Goal: Find specific page/section: Find specific page/section

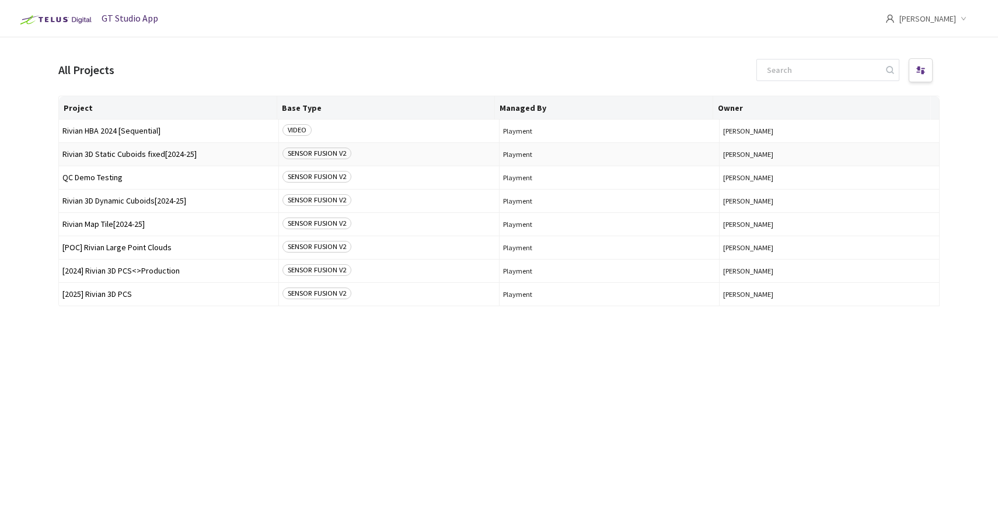
click at [108, 158] on span "Rivian 3D Static Cuboids fixed[2024-25]" at bounding box center [168, 154] width 212 height 9
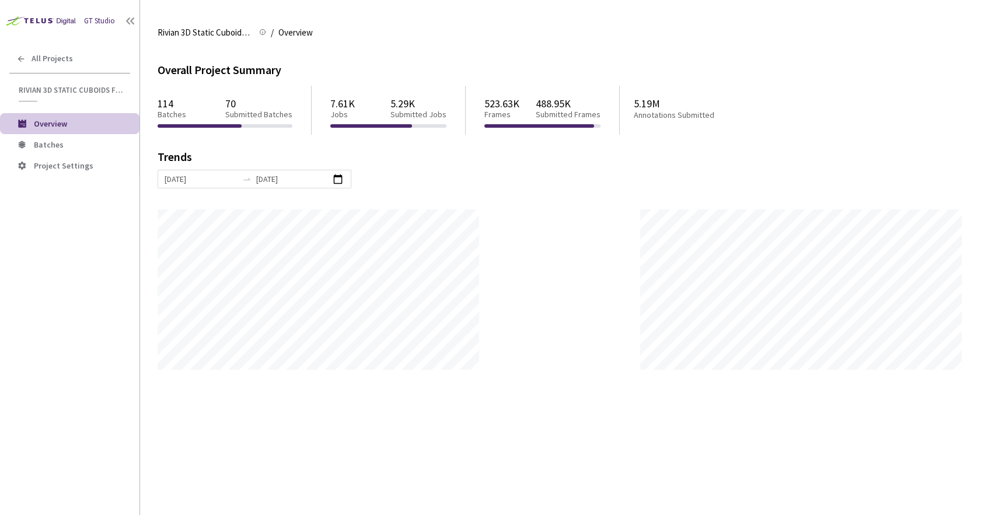
scroll to position [515, 998]
click at [44, 152] on li "Batches" at bounding box center [69, 144] width 139 height 21
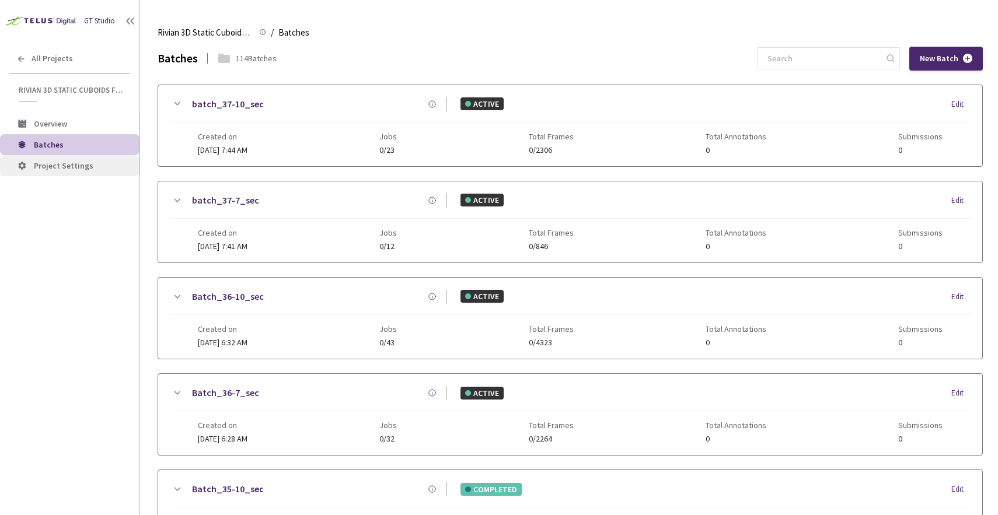
click at [69, 162] on span "Project Settings" at bounding box center [64, 166] width 60 height 11
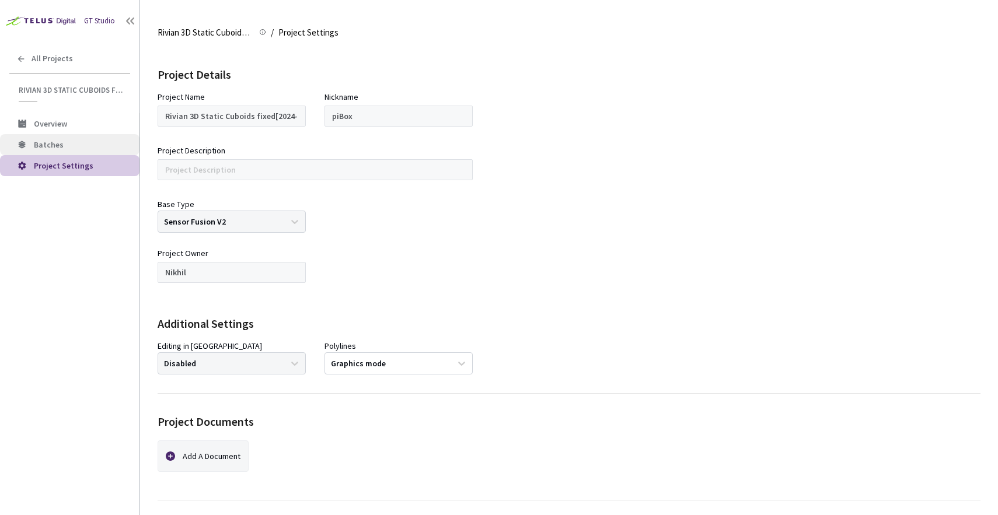
click at [50, 146] on span "Batches" at bounding box center [49, 144] width 30 height 11
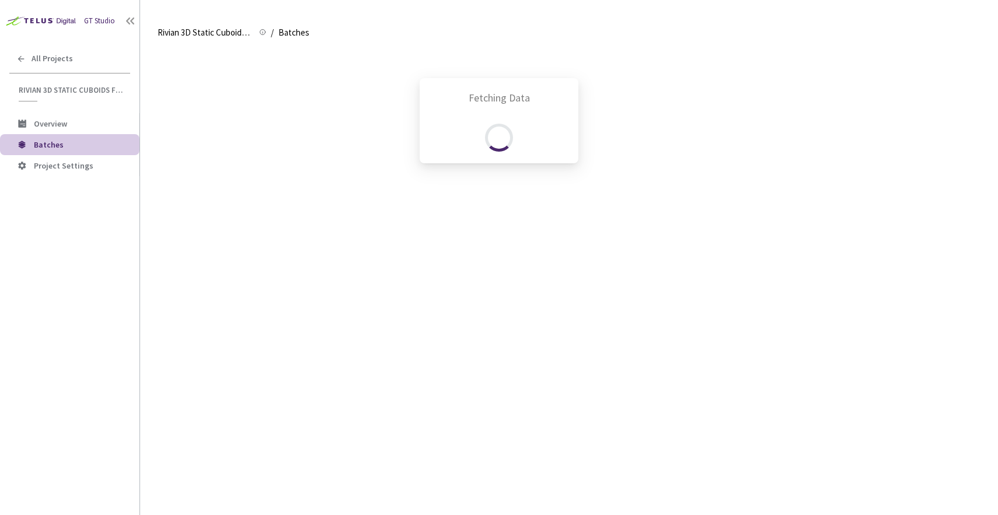
click at [58, 124] on div "Fetching Data" at bounding box center [499, 257] width 998 height 515
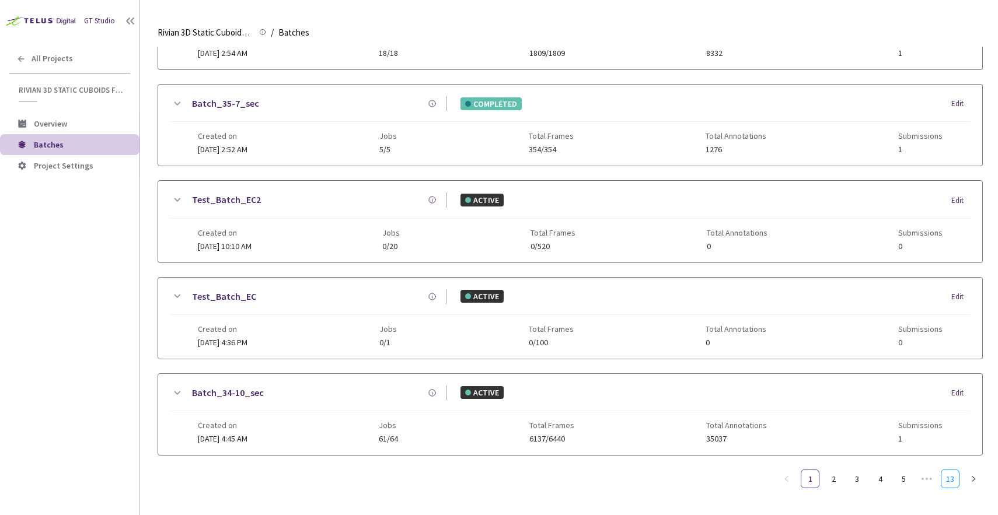
click at [953, 470] on link "13" at bounding box center [950, 479] width 18 height 18
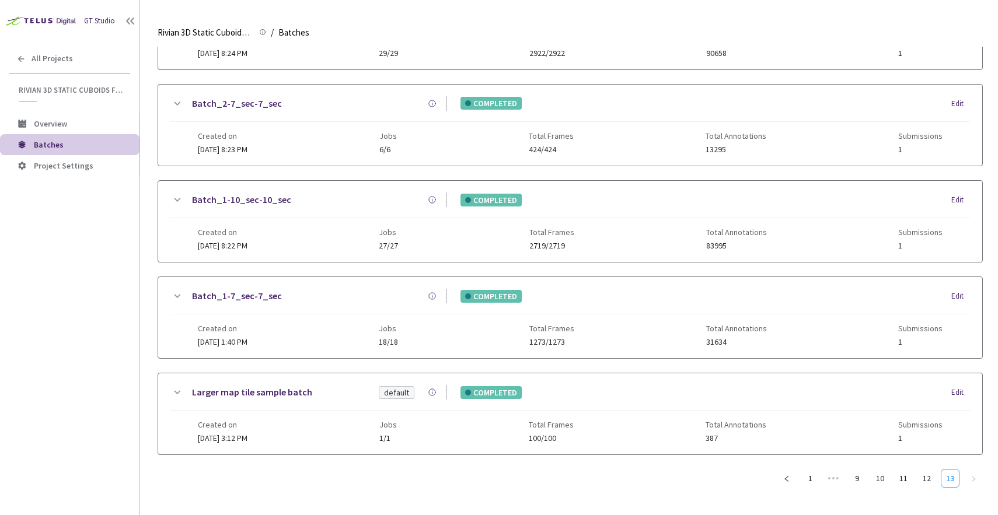
scroll to position [193, 0]
click at [892, 482] on ul "1 ••• 9 10 11 12 13" at bounding box center [879, 479] width 205 height 19
click at [881, 479] on link "10" at bounding box center [880, 479] width 18 height 18
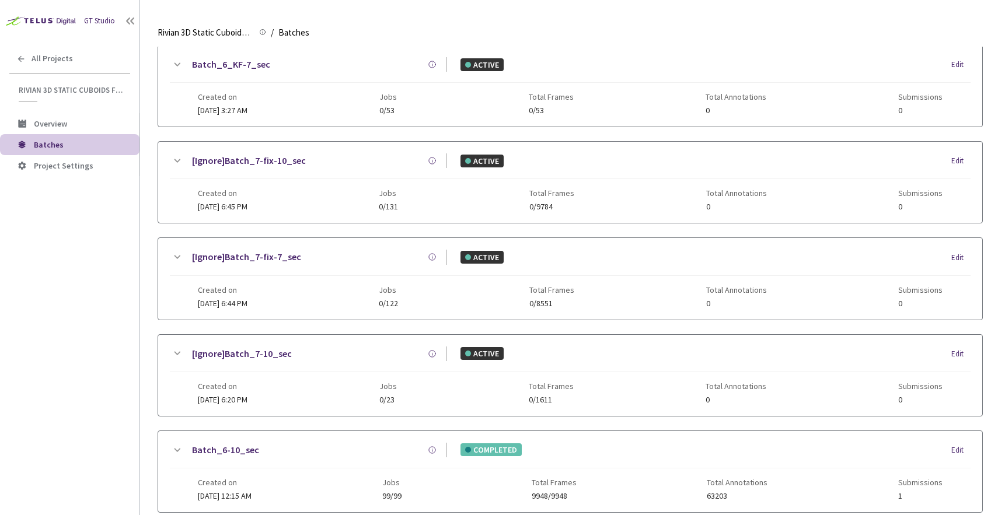
scroll to position [482, 0]
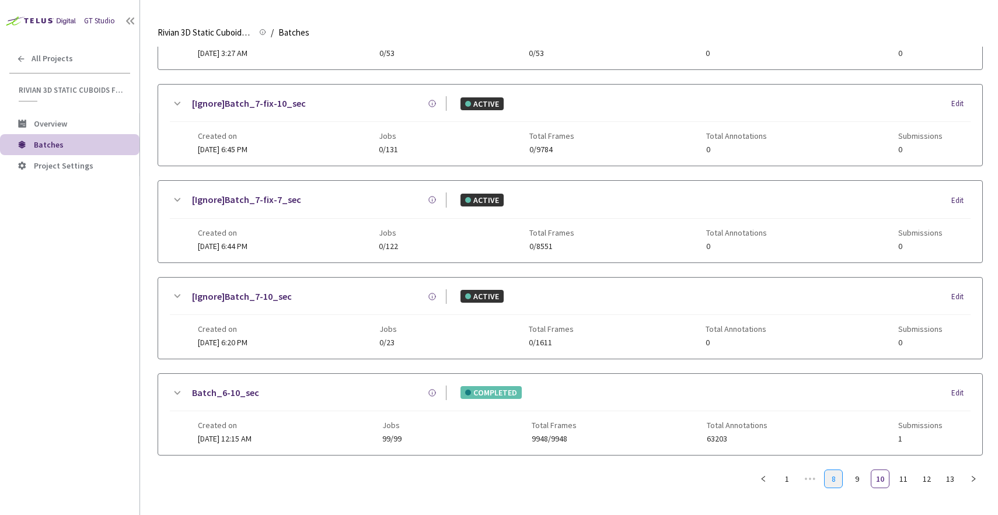
click at [828, 478] on link "8" at bounding box center [834, 479] width 18 height 18
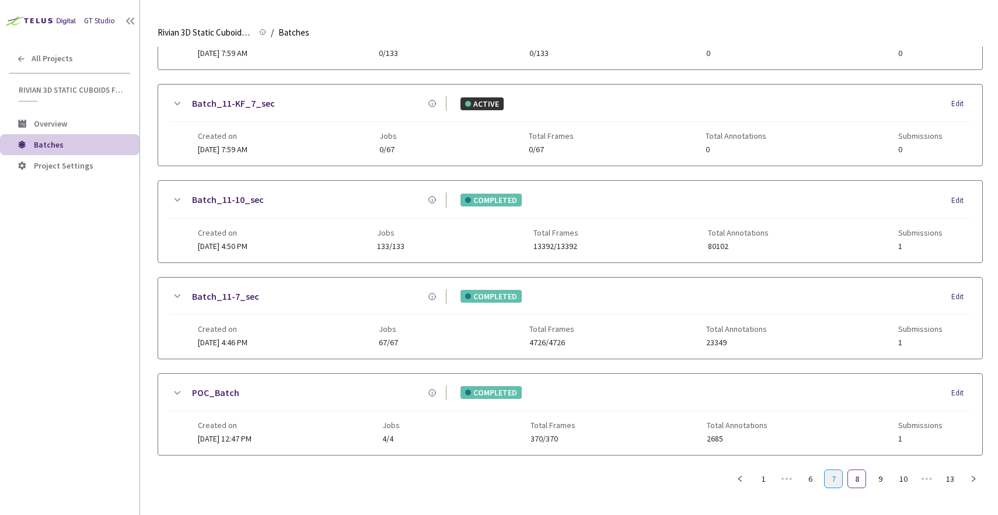
click at [831, 480] on link "7" at bounding box center [834, 479] width 18 height 18
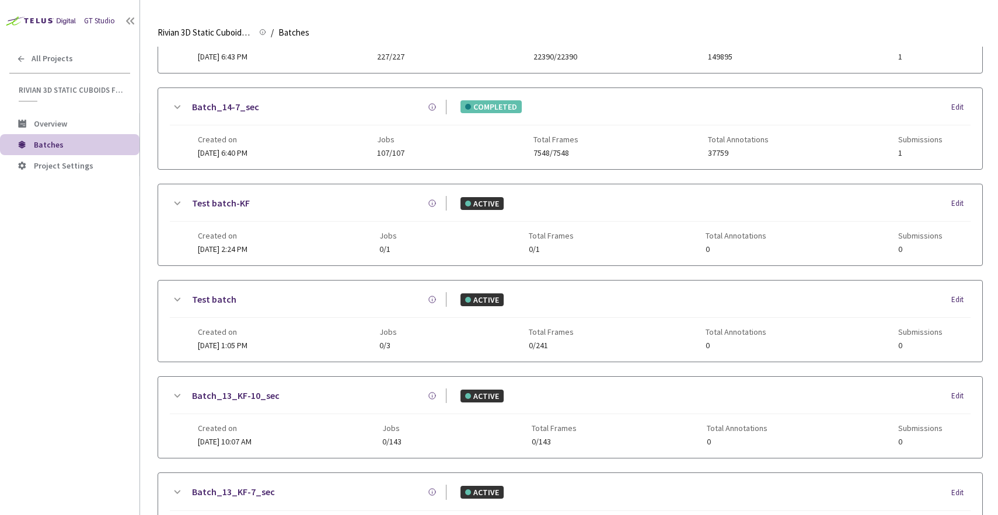
scroll to position [0, 0]
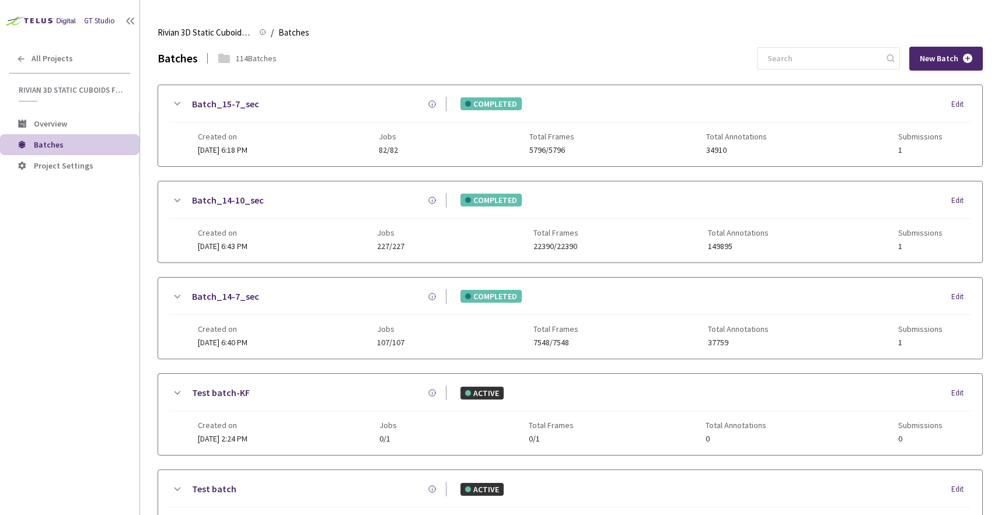
click at [241, 200] on link "Batch_14-10_sec" at bounding box center [228, 200] width 72 height 15
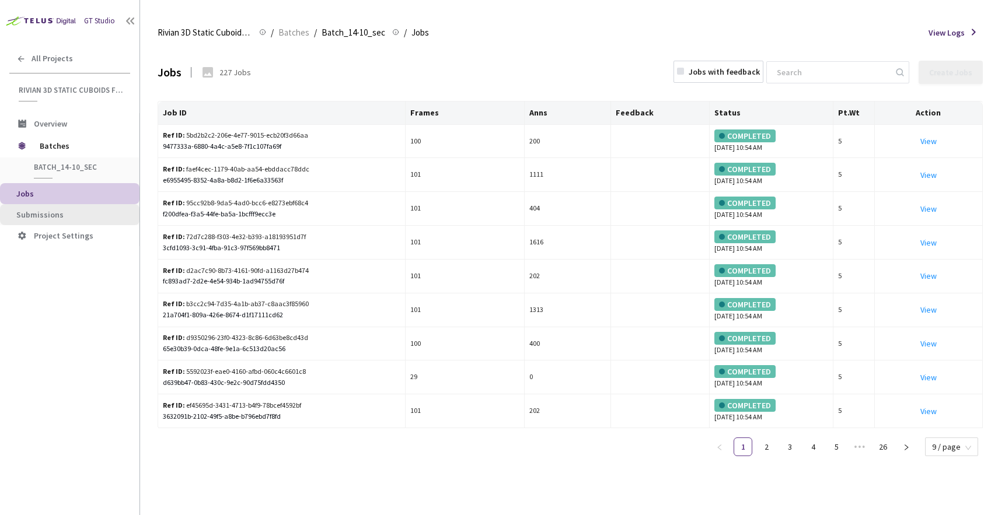
click at [27, 217] on span "Submissions" at bounding box center [39, 215] width 47 height 11
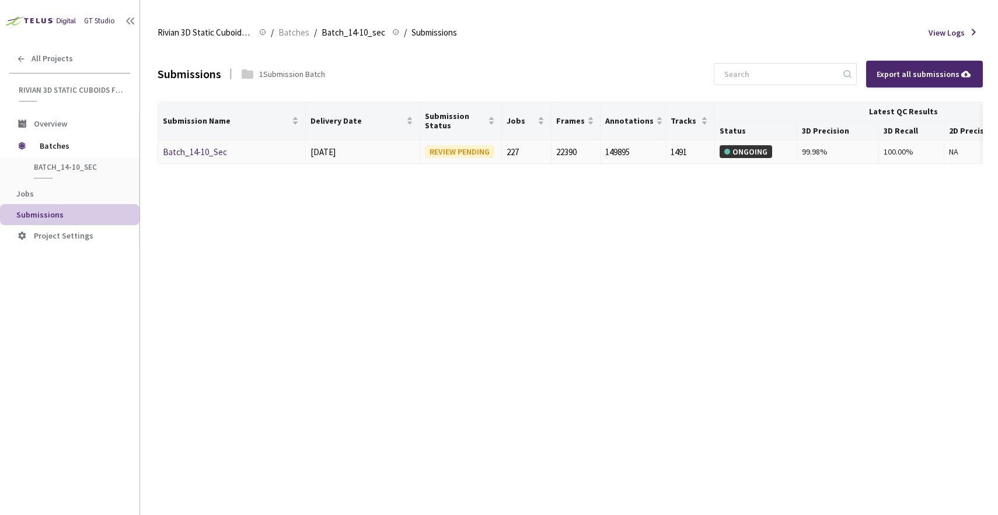
click at [201, 151] on link "Batch_14-10_Sec" at bounding box center [195, 151] width 64 height 11
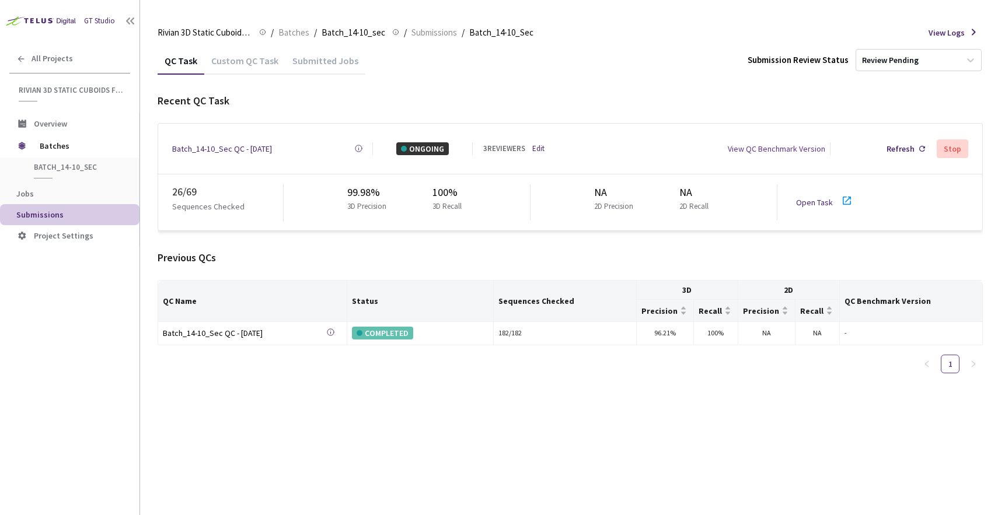
click at [823, 199] on link "Open Task" at bounding box center [814, 202] width 37 height 11
